Goal: Transaction & Acquisition: Book appointment/travel/reservation

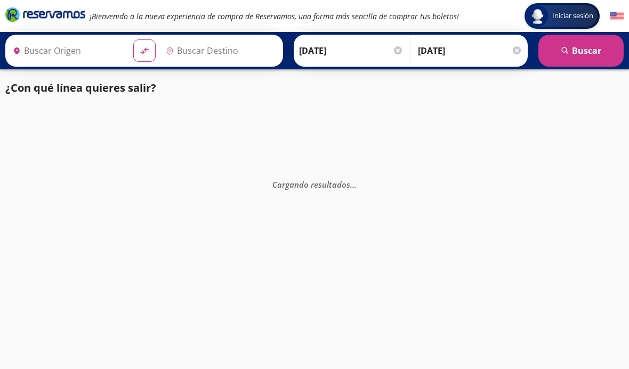
type input "[GEOGRAPHIC_DATA], [GEOGRAPHIC_DATA]"
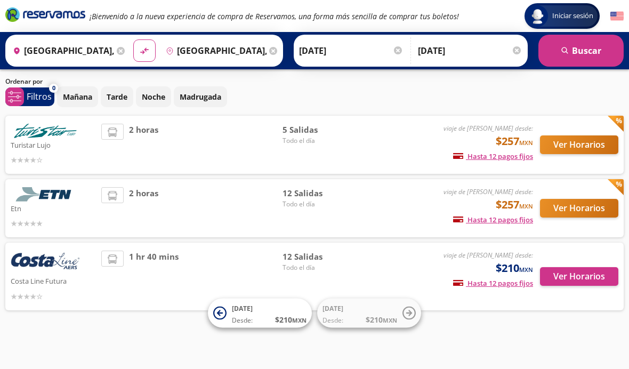
scroll to position [38, 0]
click at [344, 137] on div "5 Salidas Todo el día" at bounding box center [319, 145] width 75 height 42
click at [590, 140] on button "Ver Horarios" at bounding box center [579, 144] width 78 height 19
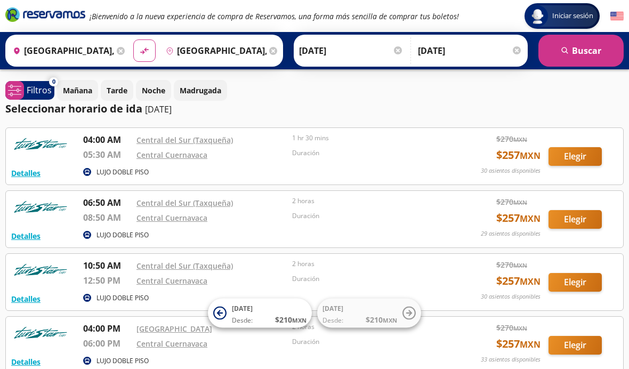
scroll to position [38, 0]
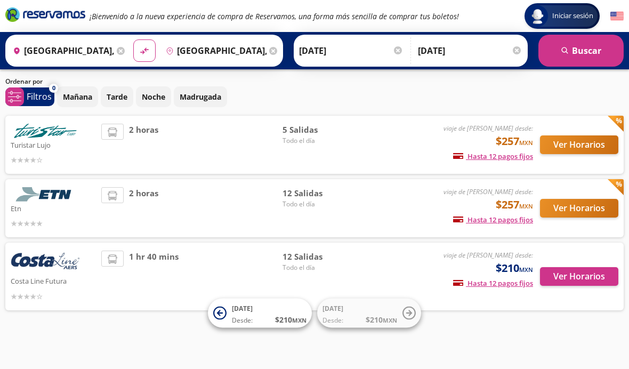
click at [581, 201] on button "Ver Horarios" at bounding box center [579, 208] width 78 height 19
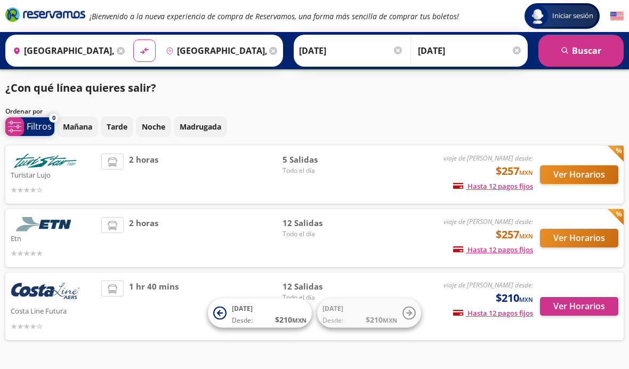
click at [38, 123] on p "Filtros" at bounding box center [39, 126] width 25 height 13
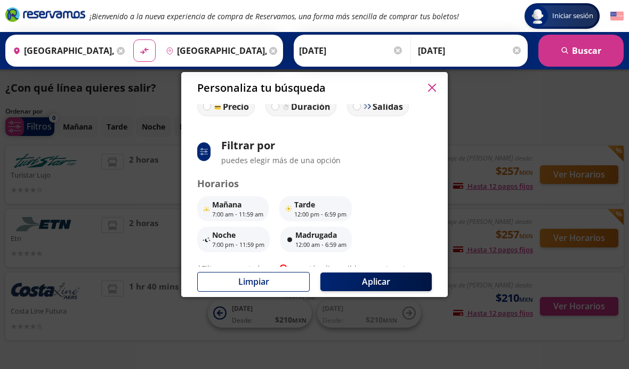
scroll to position [42, 0]
click at [490, 166] on div "Personaliza tu búsqueda ci:sort-ascending Ordenar por Precio Duración Salidas s…" at bounding box center [314, 184] width 629 height 369
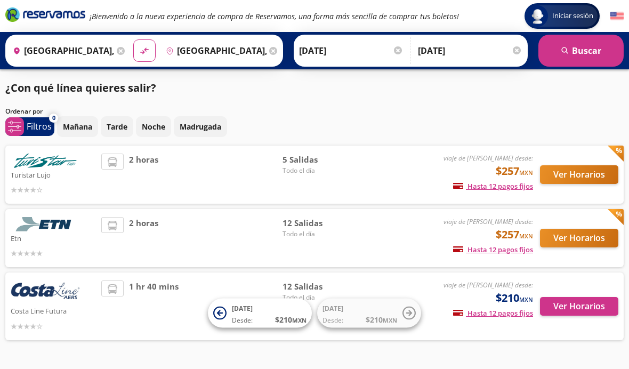
click at [587, 171] on button "Ver Horarios" at bounding box center [579, 174] width 78 height 19
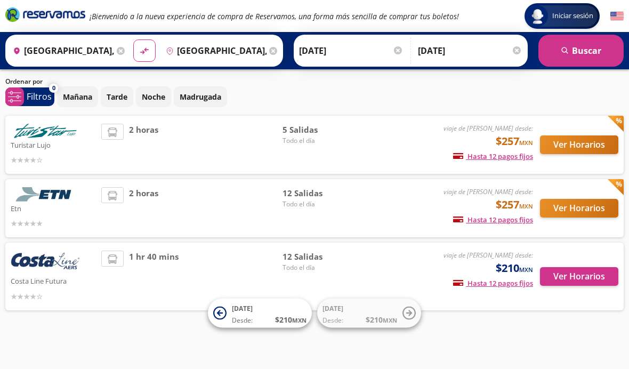
scroll to position [38, 0]
click at [564, 207] on button "Ver Horarios" at bounding box center [579, 208] width 78 height 19
click at [593, 268] on button "Ver Horarios" at bounding box center [579, 276] width 78 height 19
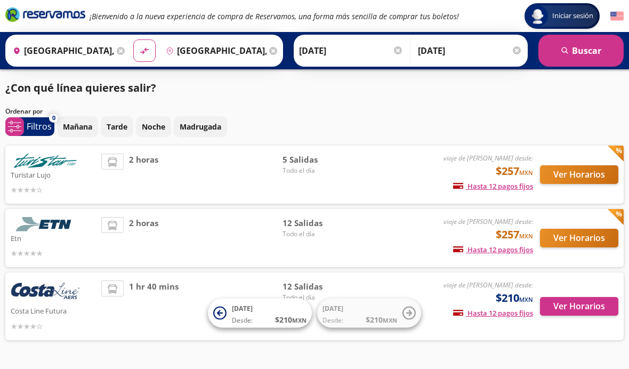
scroll to position [38, 0]
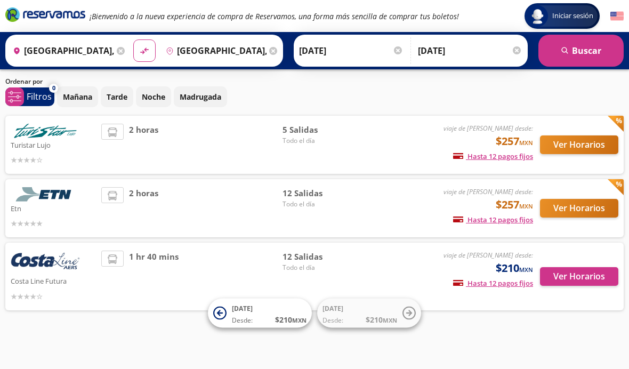
click at [589, 203] on button "Ver Horarios" at bounding box center [579, 208] width 78 height 19
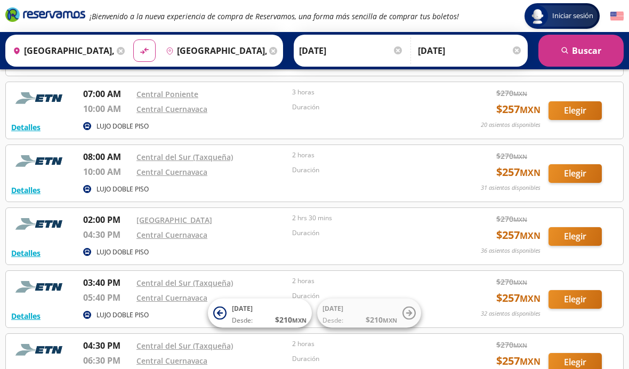
scroll to position [361, 0]
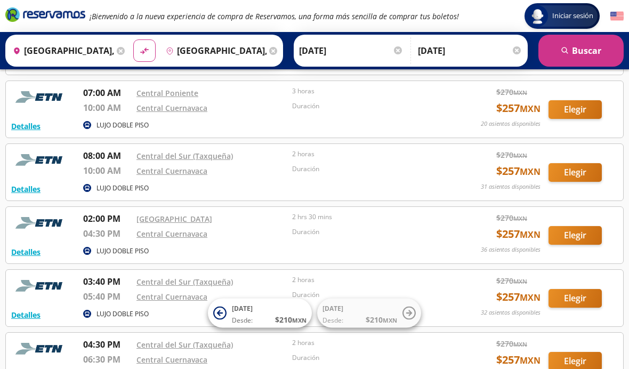
click at [573, 173] on button "Elegir" at bounding box center [574, 172] width 53 height 19
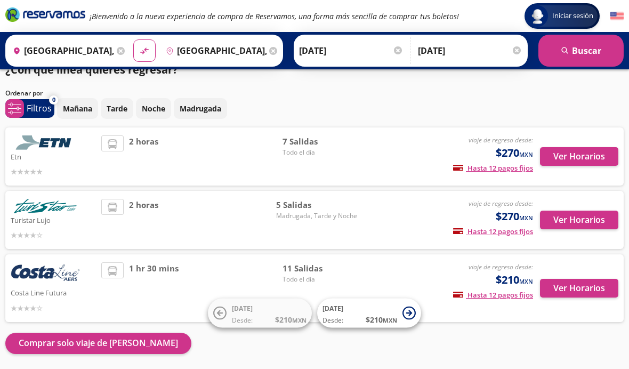
scroll to position [18, 0]
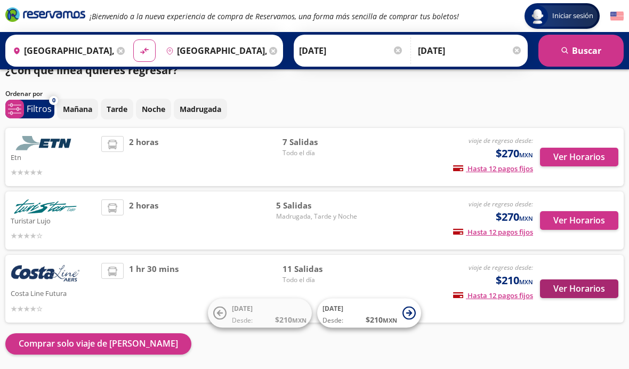
click at [568, 291] on button "Ver Horarios" at bounding box center [579, 288] width 78 height 19
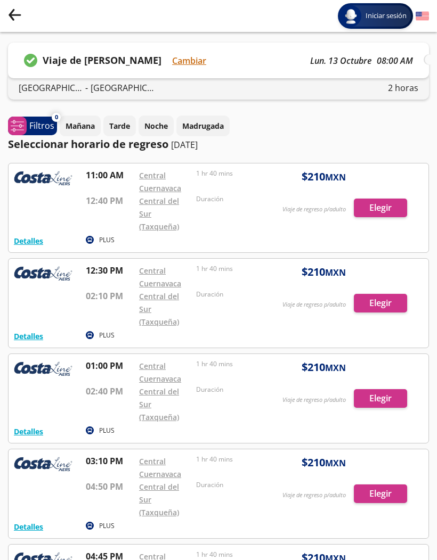
type input "[GEOGRAPHIC_DATA], [GEOGRAPHIC_DATA]"
